Goal: Find contact information: Find contact information

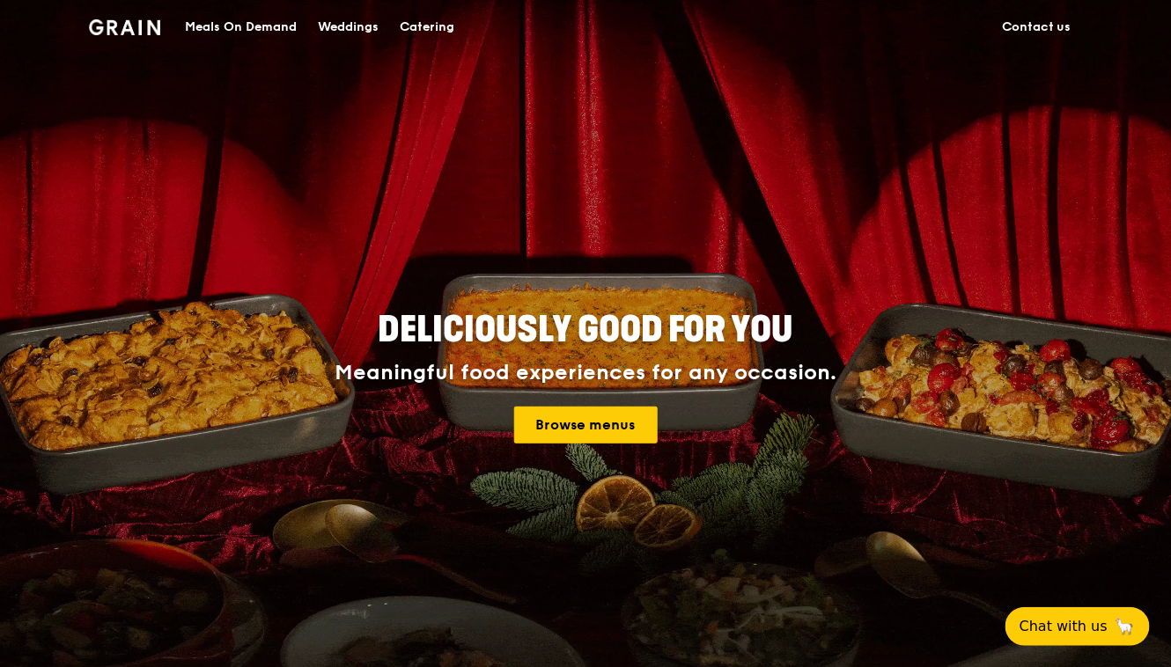
click at [420, 37] on div "Catering" at bounding box center [427, 27] width 55 height 53
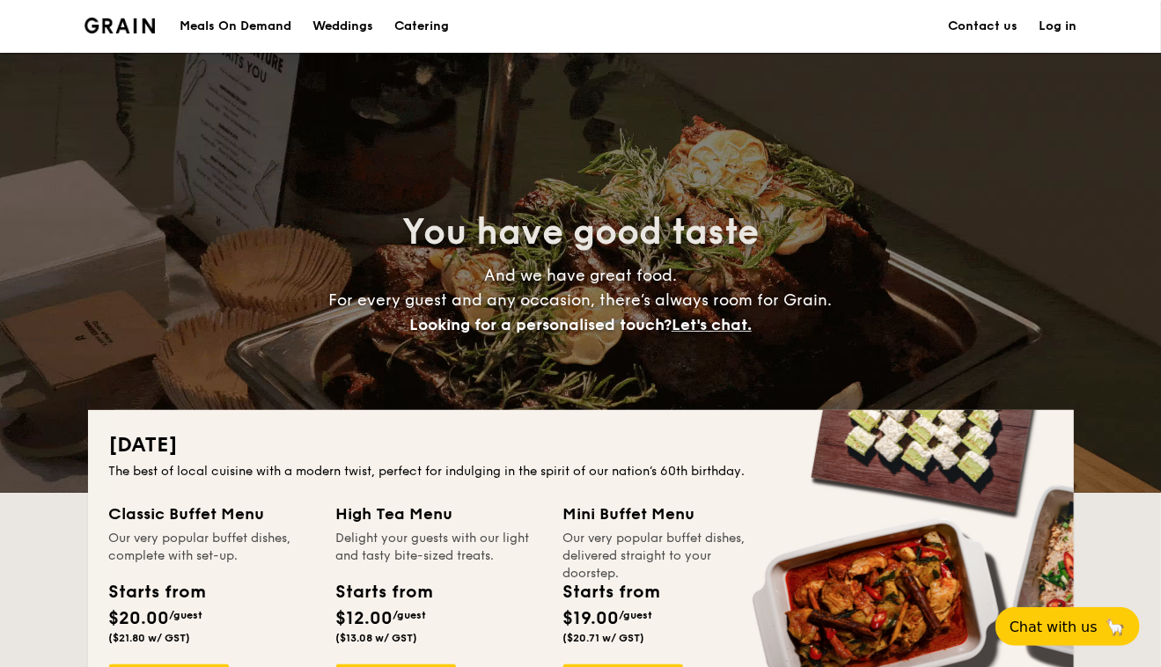
click at [990, 28] on link "Contact us" at bounding box center [984, 26] width 70 height 53
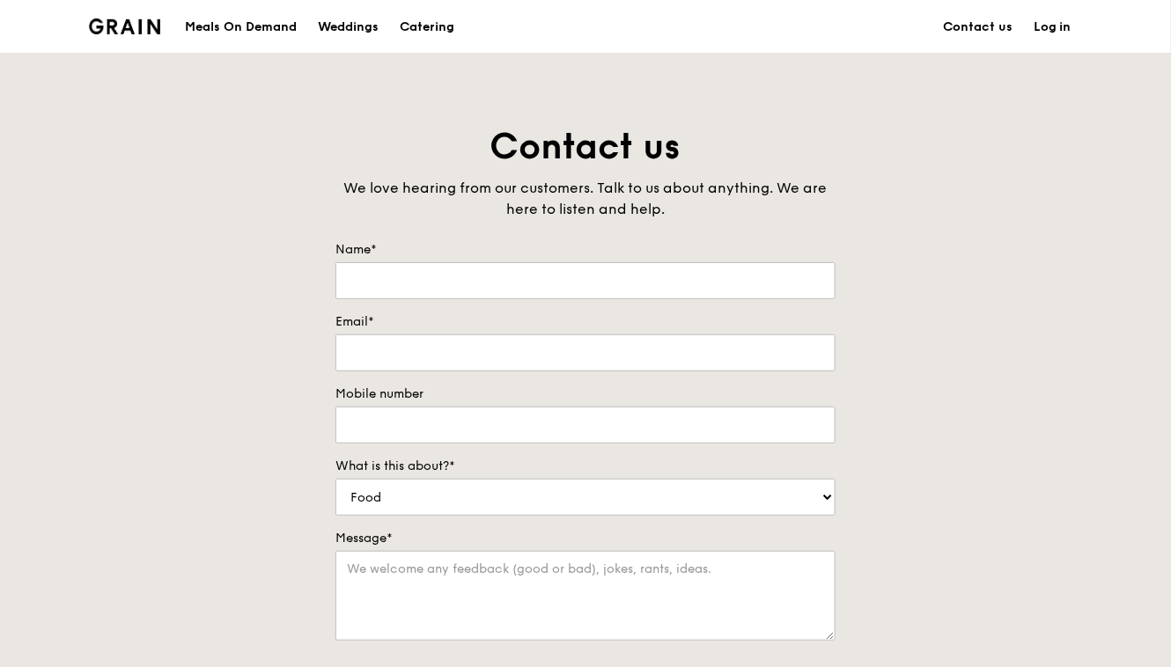
click at [248, 33] on div "Meals On Demand" at bounding box center [241, 27] width 112 height 53
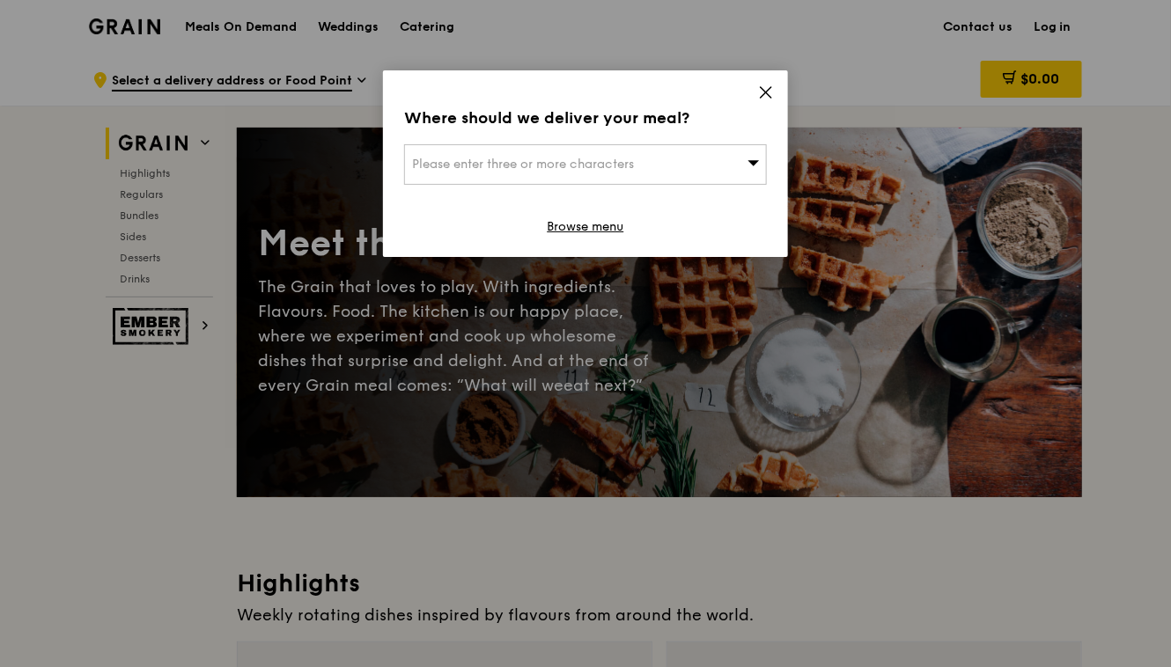
click at [767, 93] on icon at bounding box center [766, 92] width 11 height 11
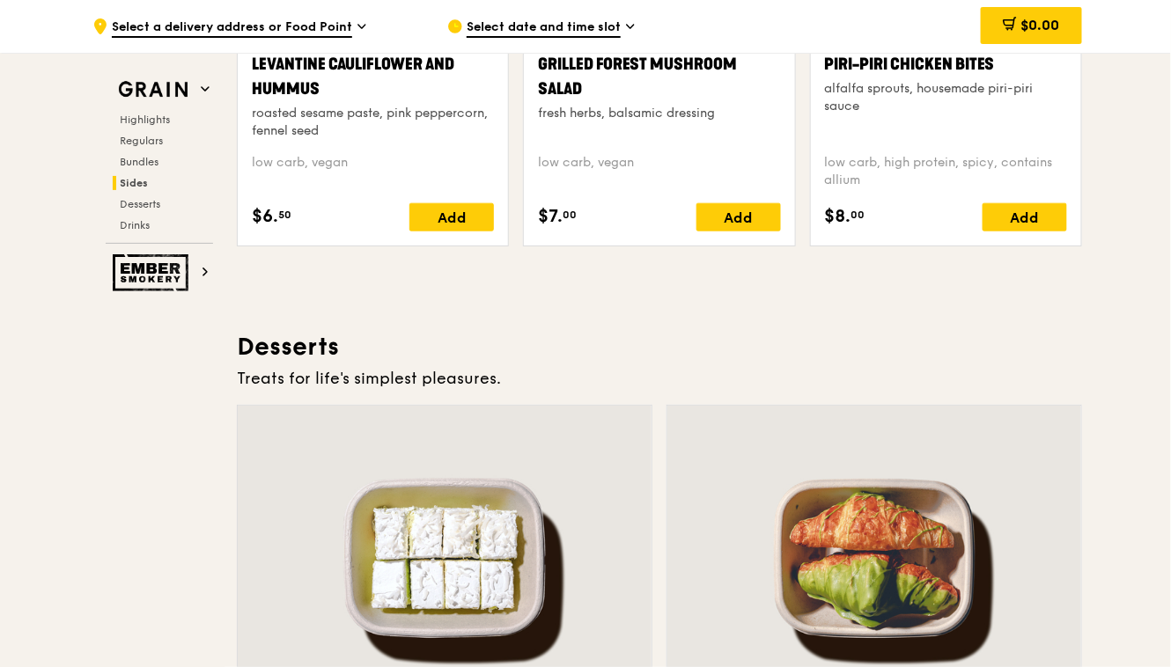
scroll to position [4704, 0]
